Goal: Navigation & Orientation: Find specific page/section

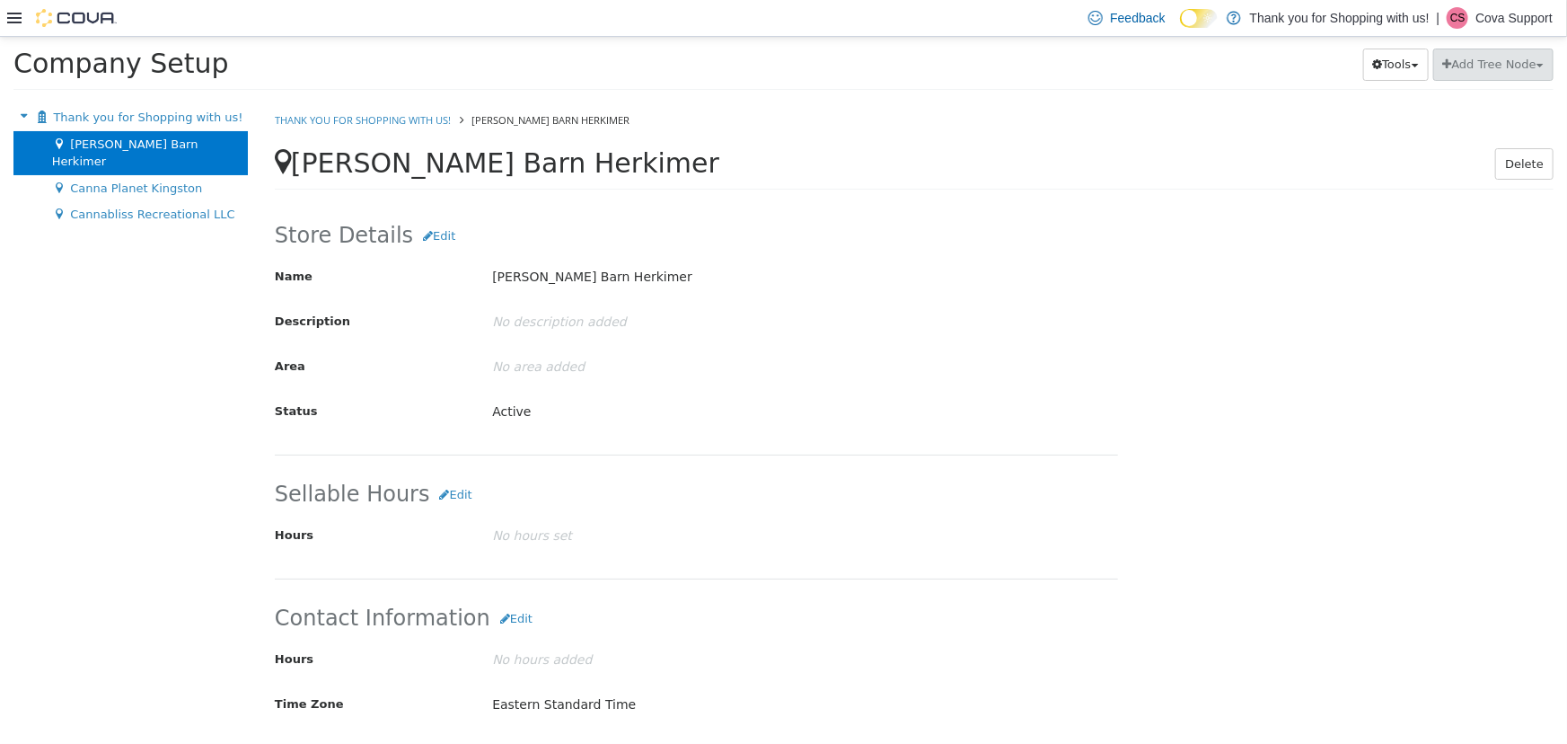
click at [1044, 11] on p "Cova Support" at bounding box center [1514, 18] width 77 height 22
click at [1044, 168] on span "Sign Out" at bounding box center [1437, 173] width 49 height 18
